Goal: Go to known website: Access a specific website the user already knows

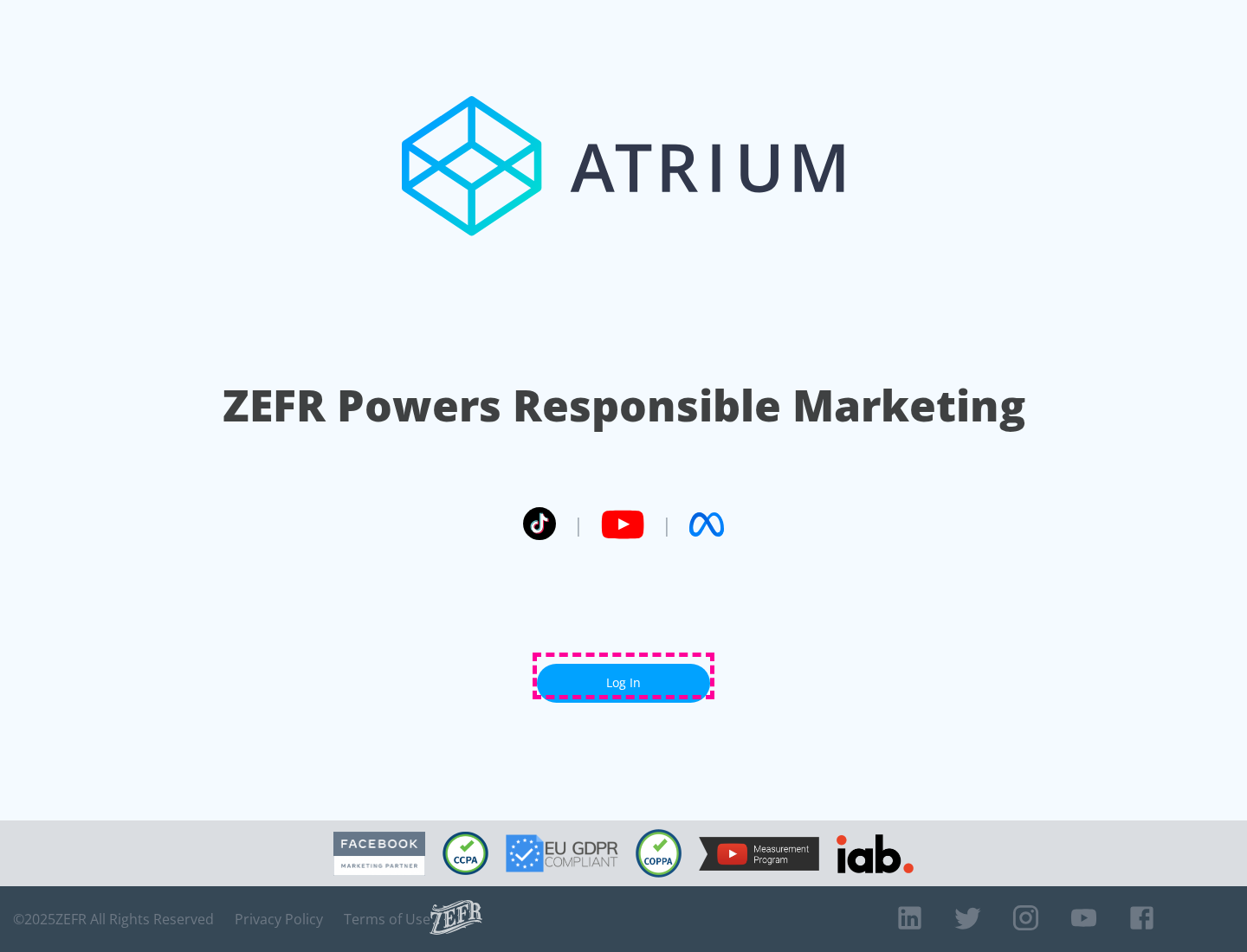
click at [624, 677] on link "Log In" at bounding box center [624, 683] width 173 height 39
